Goal: Find specific page/section: Find specific page/section

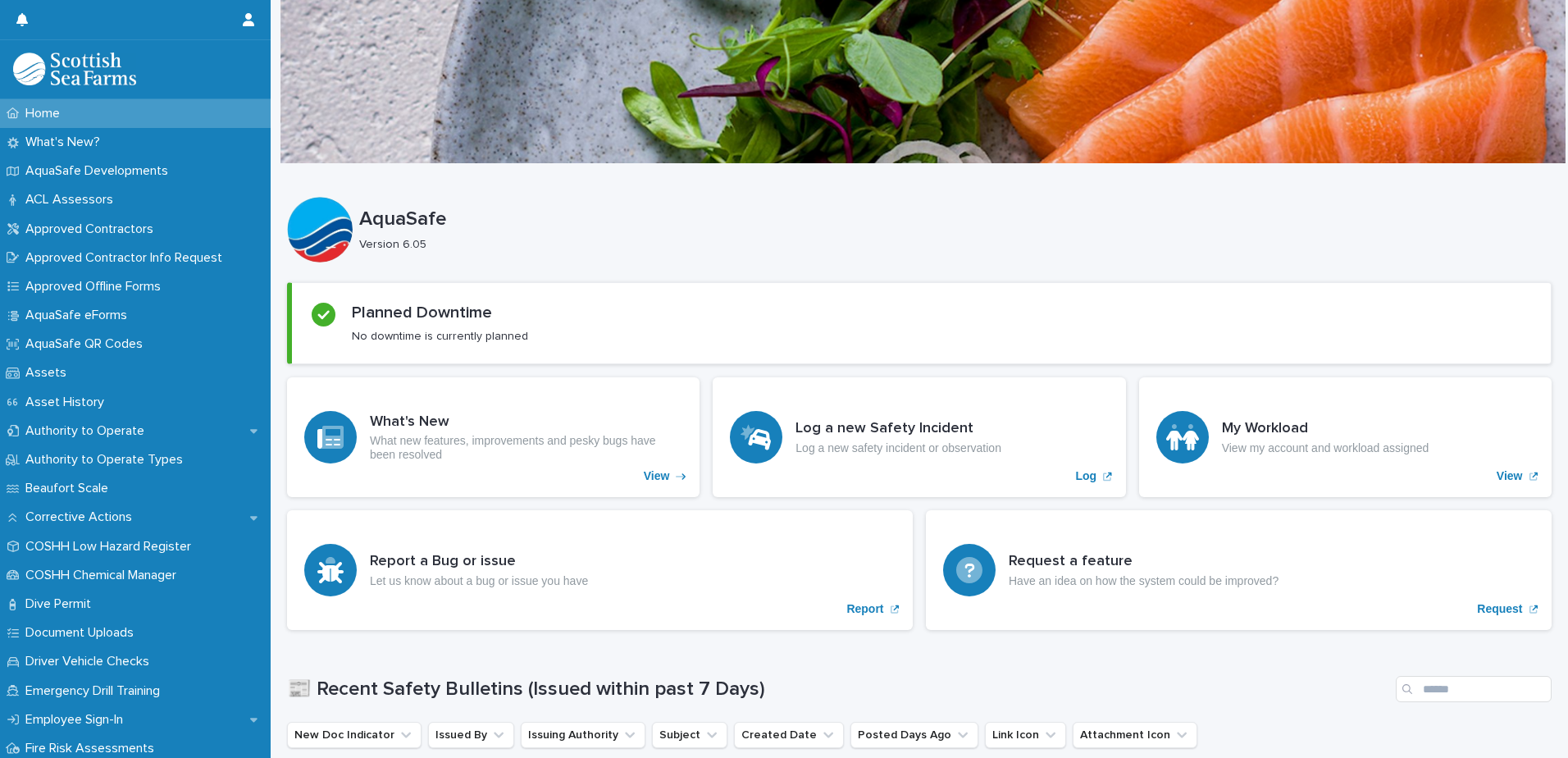
scroll to position [164, 0]
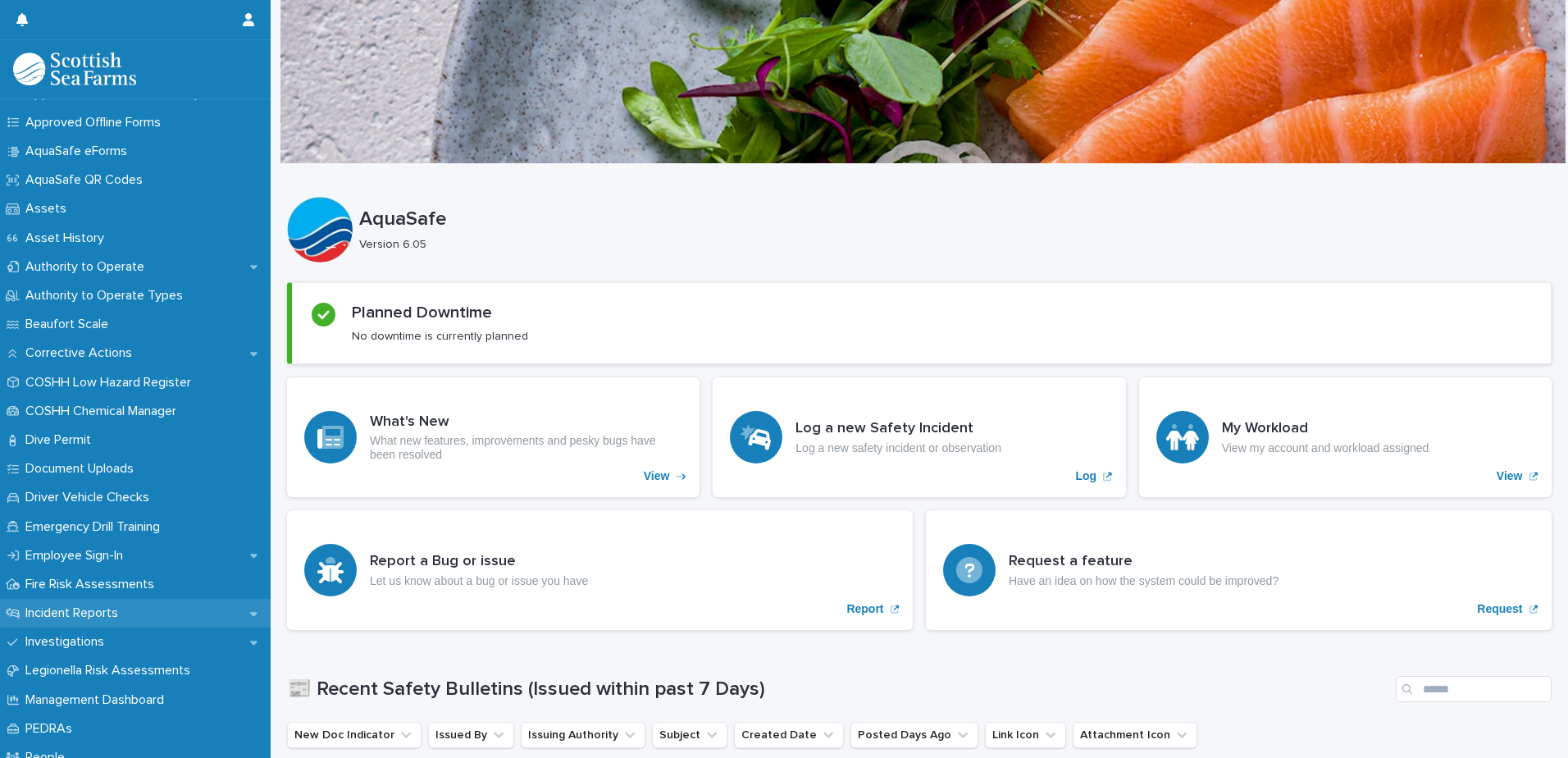
click at [140, 606] on div "Incident Reports" at bounding box center [135, 613] width 271 height 29
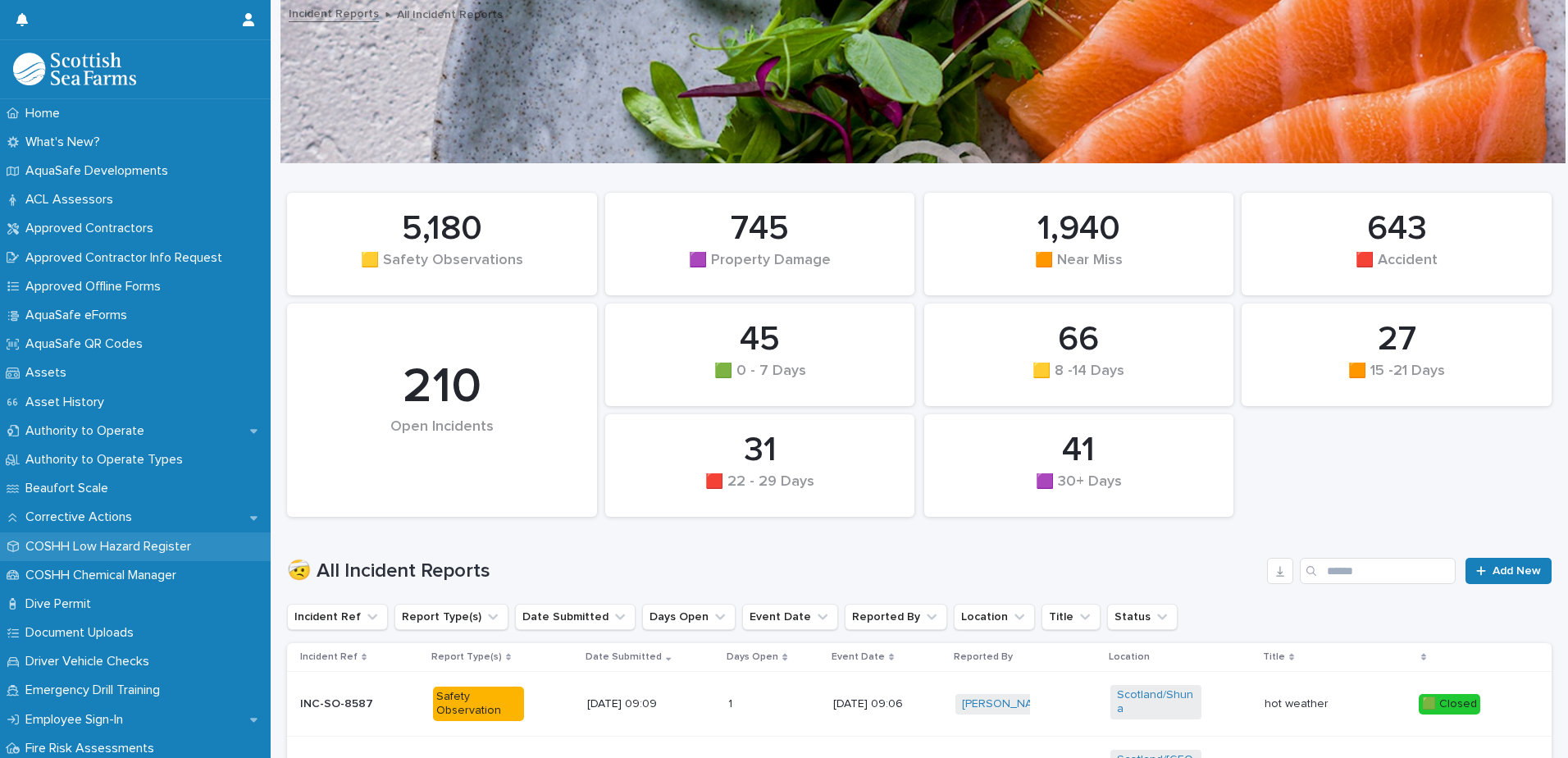
scroll to position [328, 0]
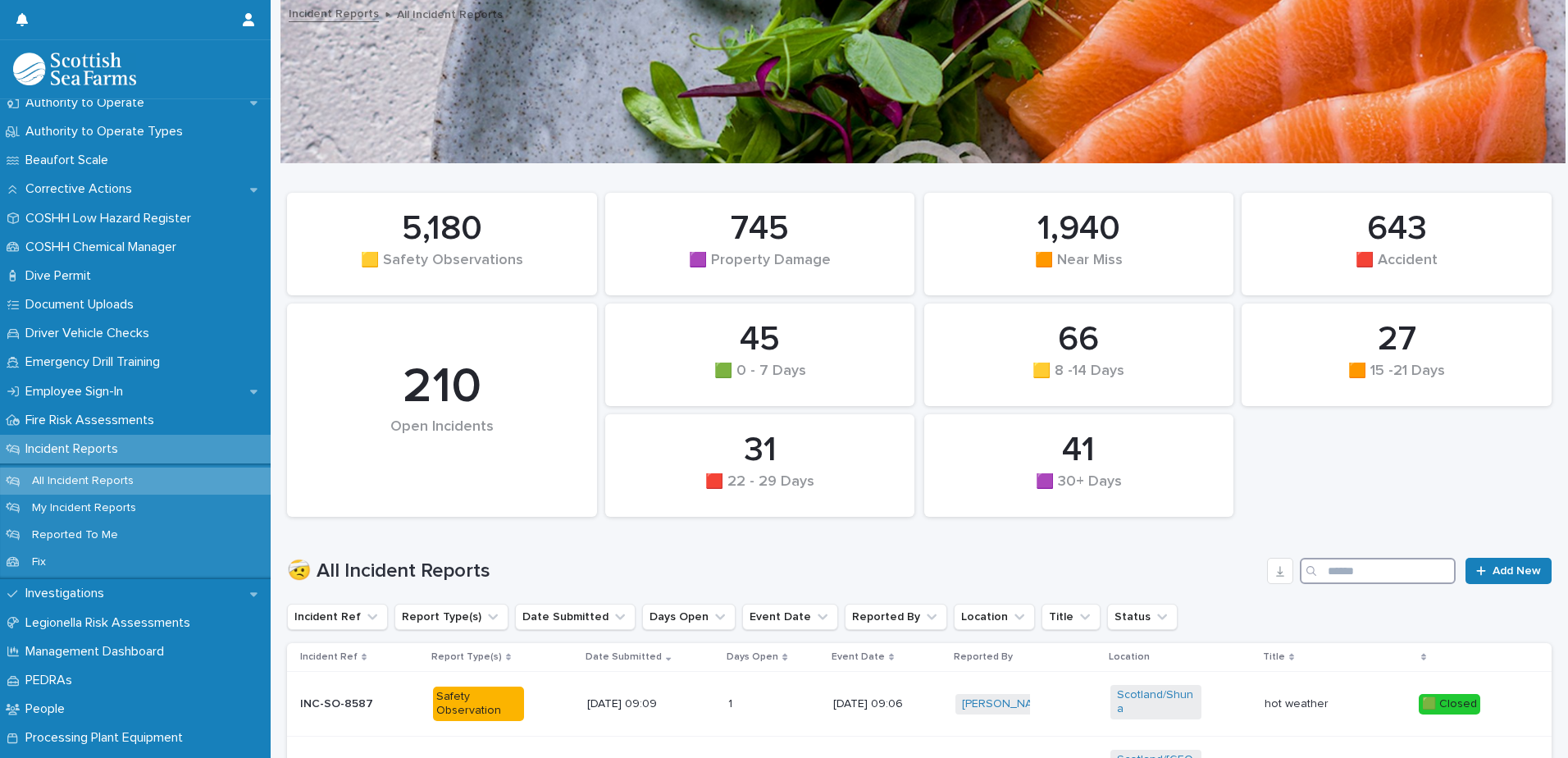
click at [1338, 573] on input "Search" at bounding box center [1378, 570] width 156 height 26
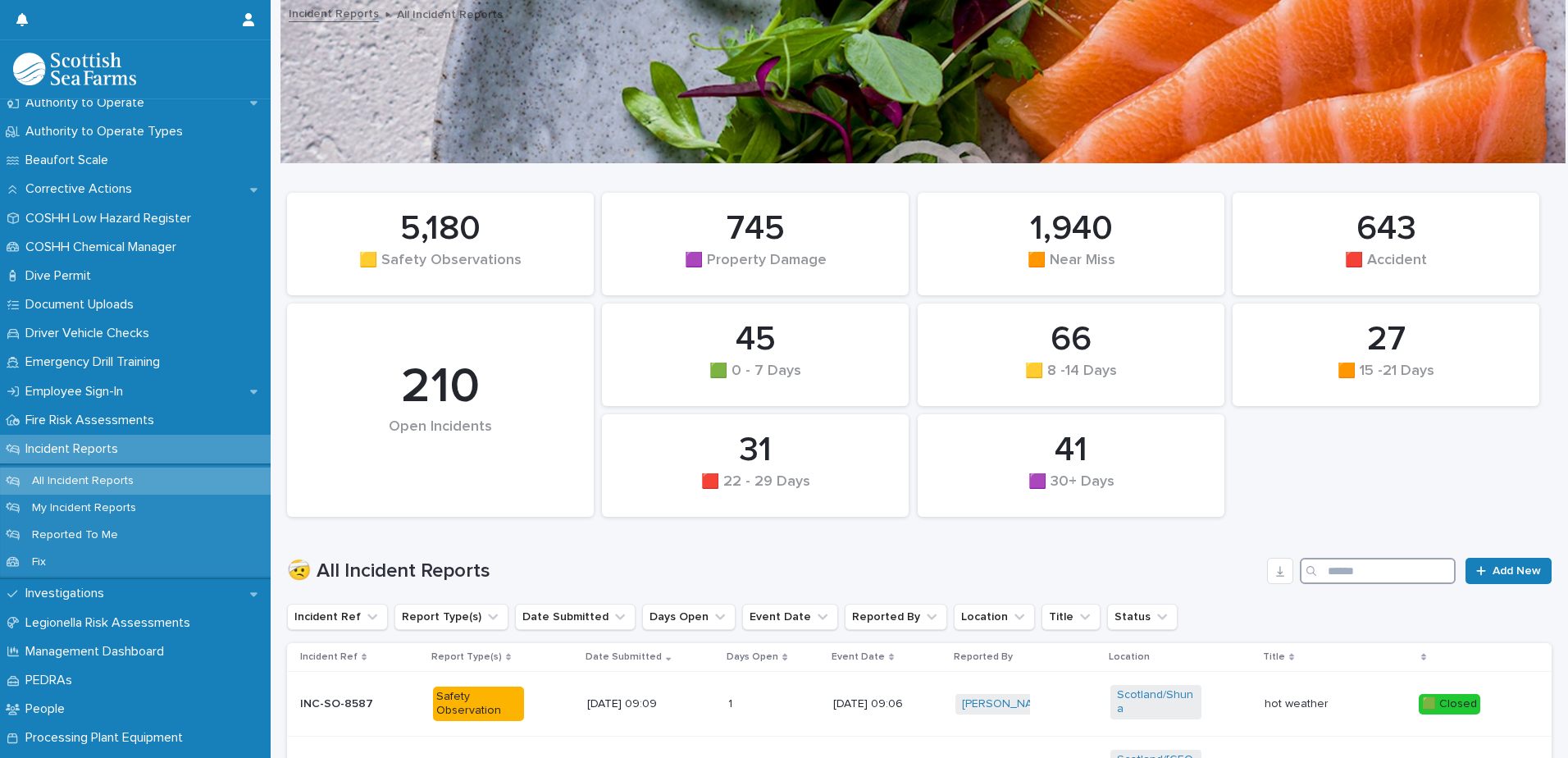
click at [1386, 570] on input "Search" at bounding box center [1378, 570] width 156 height 26
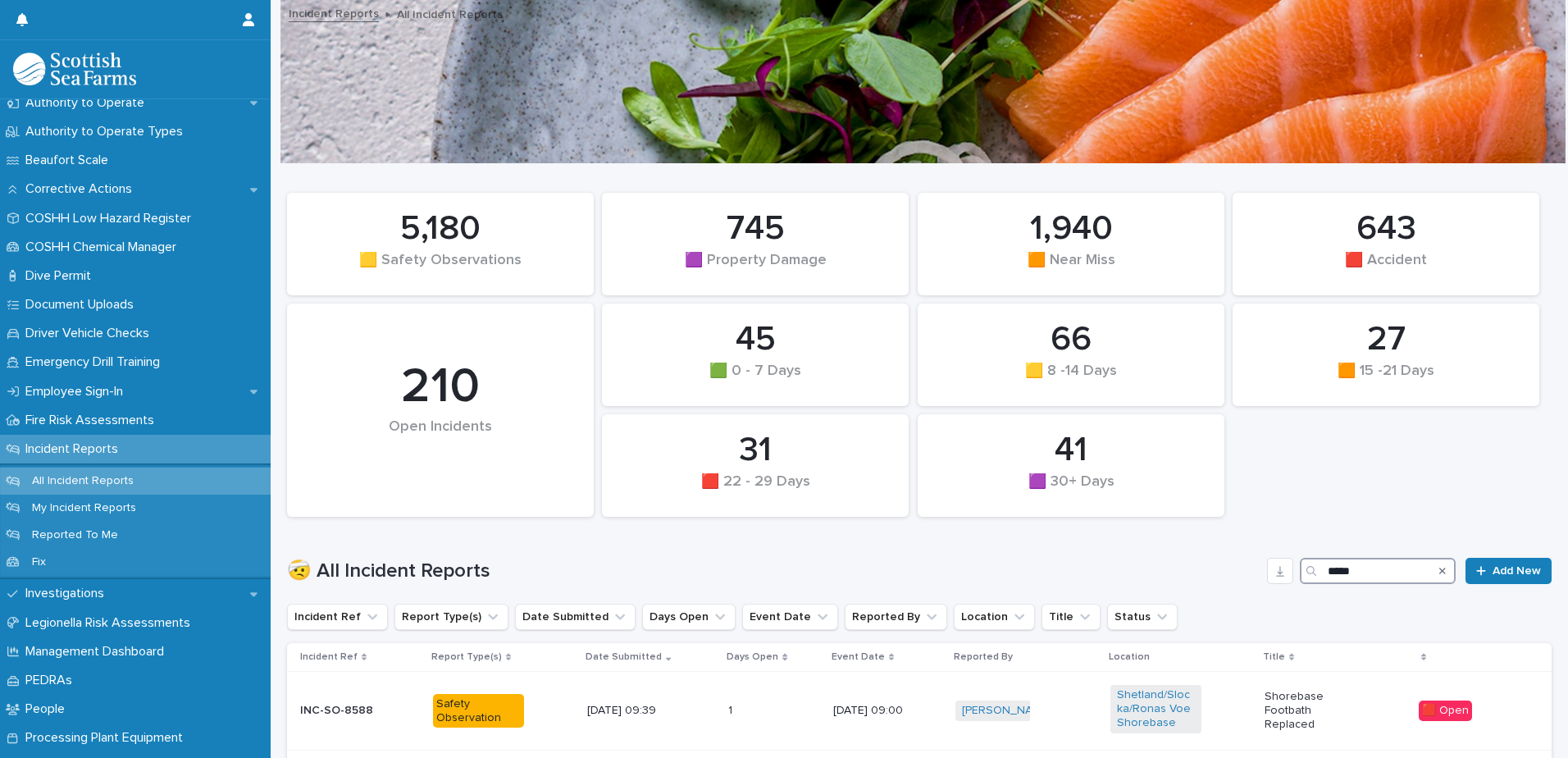
type input "*****"
click at [1439, 567] on icon "Search" at bounding box center [1442, 570] width 6 height 10
click at [1336, 572] on input "Search" at bounding box center [1378, 570] width 156 height 26
type input "*****"
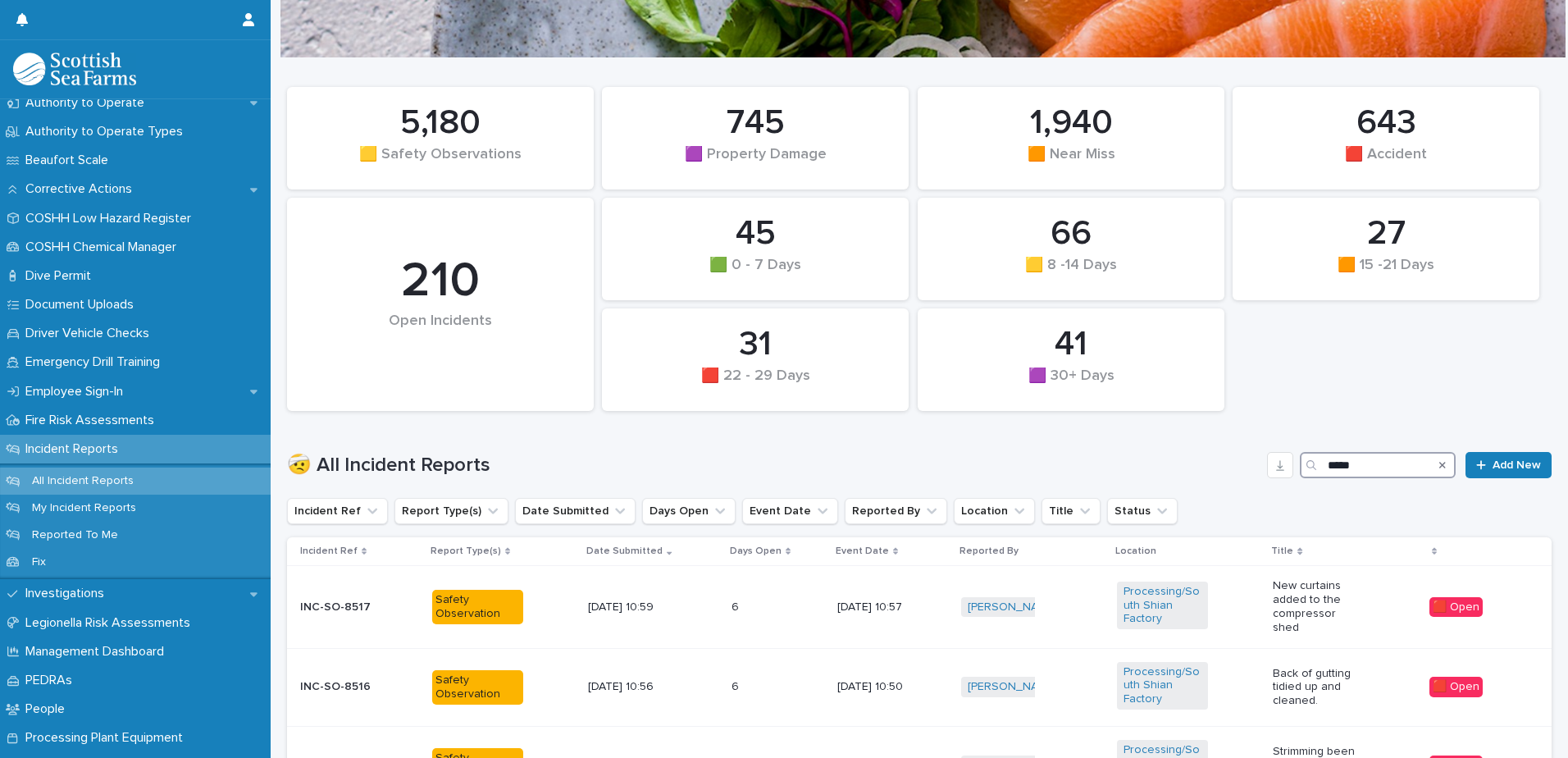
scroll to position [246, 0]
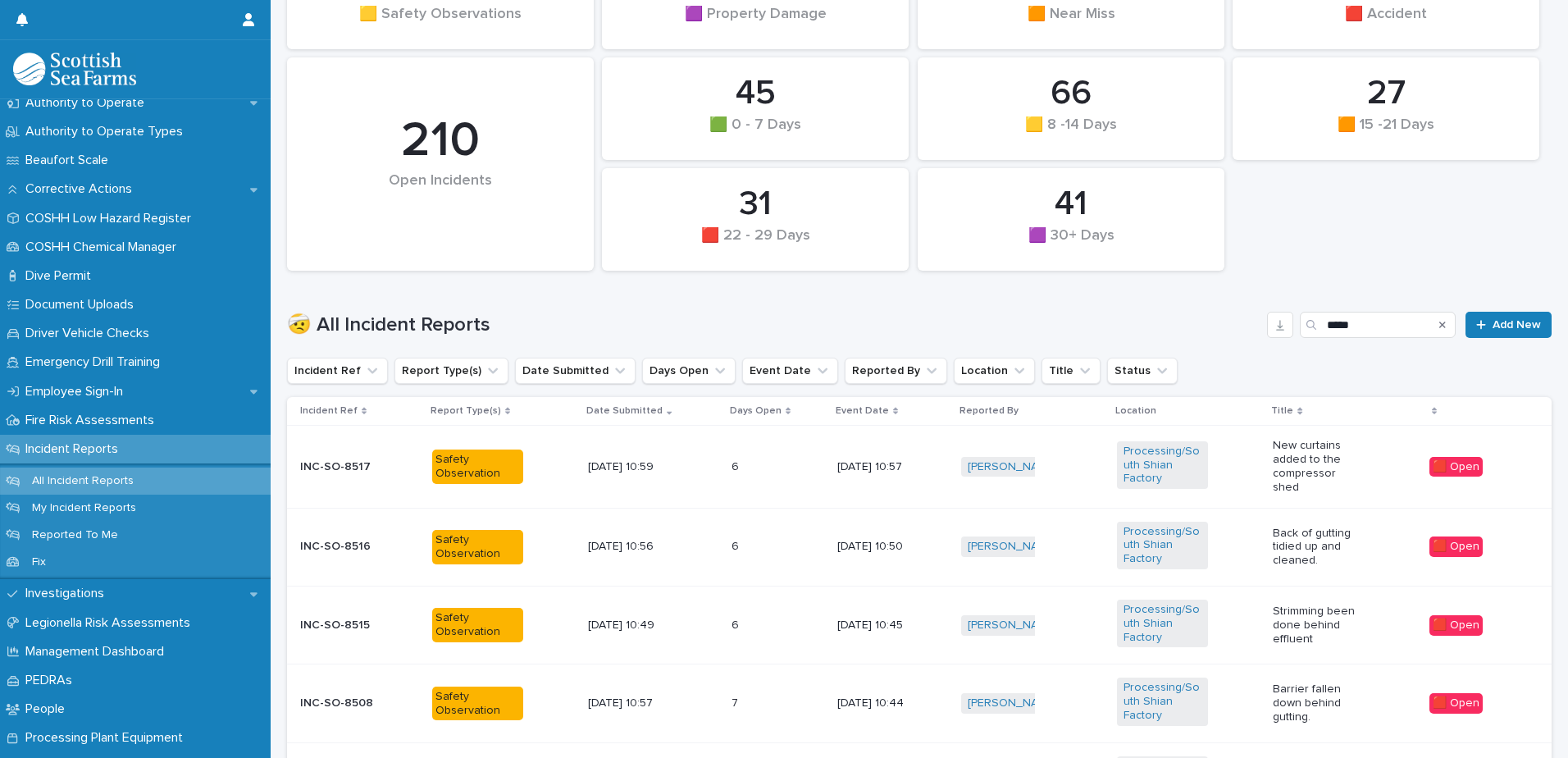
click at [1439, 326] on icon "Search" at bounding box center [1442, 324] width 6 height 6
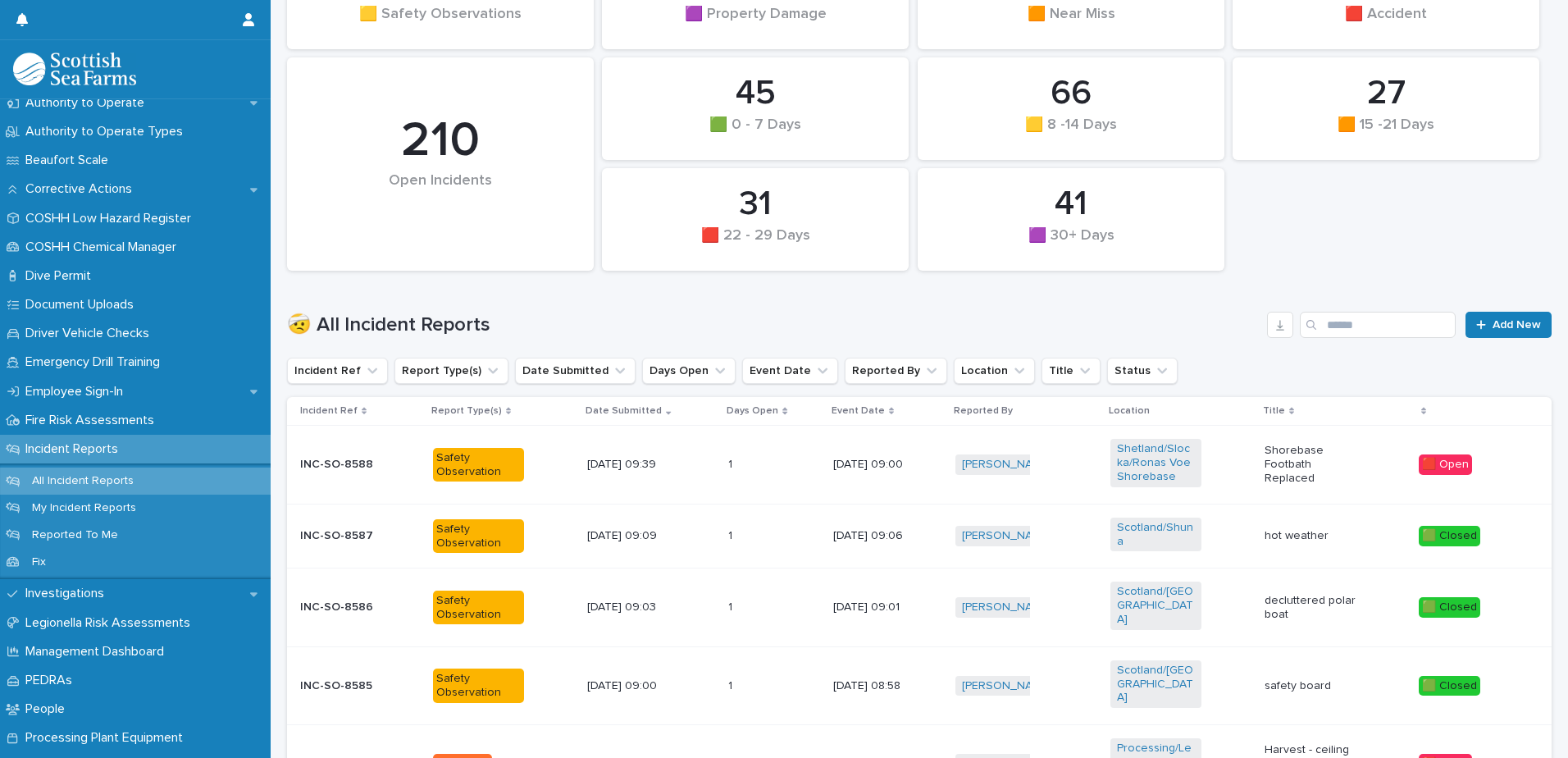
scroll to position [224, 0]
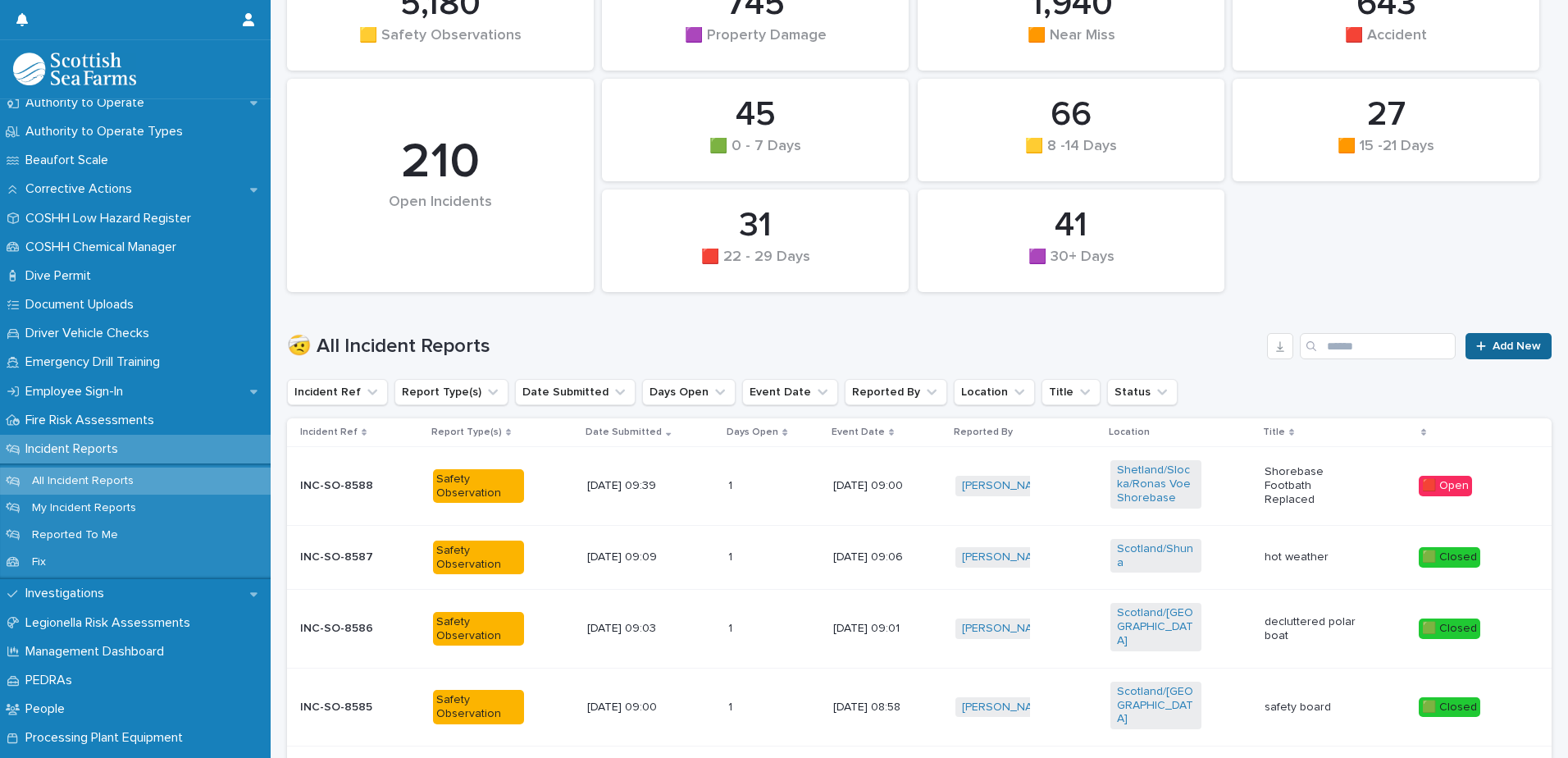
click at [1478, 343] on div at bounding box center [1484, 346] width 16 height 12
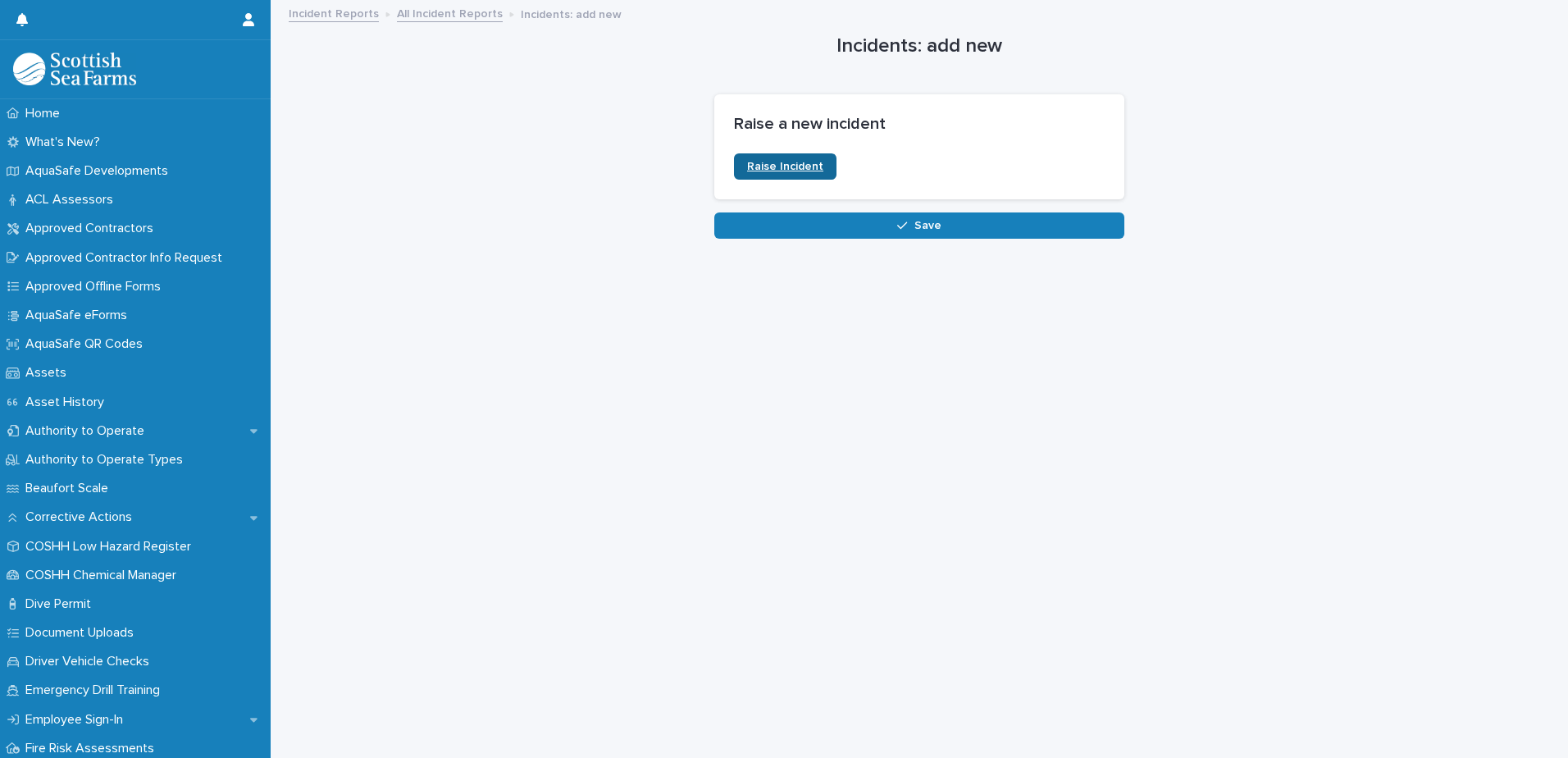
click at [801, 167] on span "Raise Incident" at bounding box center [785, 166] width 76 height 12
